Goal: Navigation & Orientation: Find specific page/section

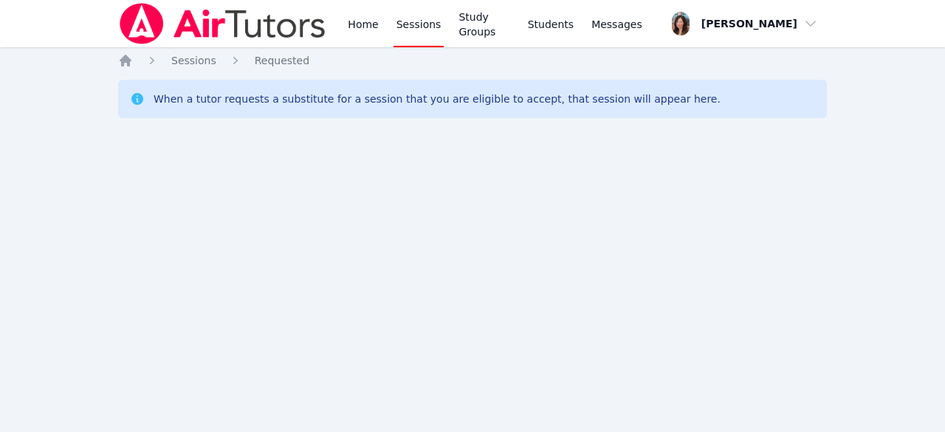
click at [840, 46] on nav "Home Sessions Study Groups Students Messages Open user menu [PERSON_NAME] Open …" at bounding box center [472, 23] width 945 height 47
click at [376, 24] on link "Home" at bounding box center [363, 23] width 36 height 47
